Goal: Transaction & Acquisition: Purchase product/service

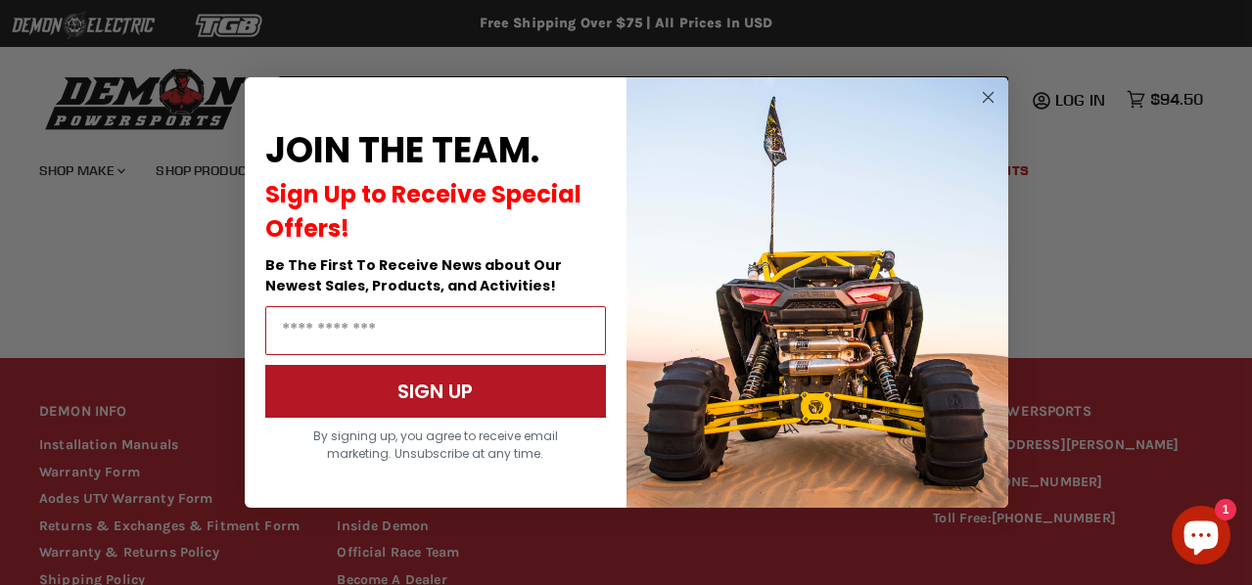
scroll to position [1387, 0]
